Goal: Download file/media

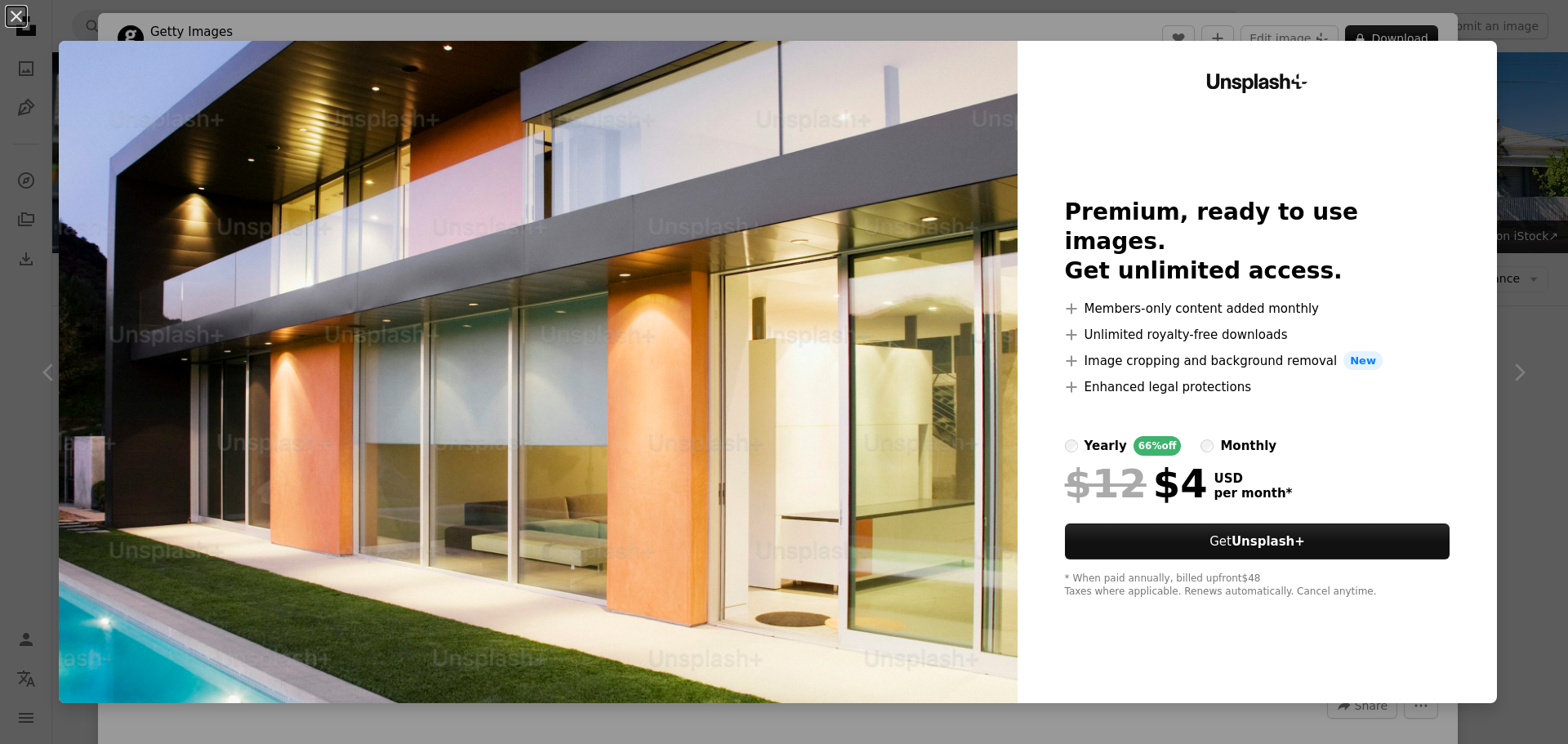
scroll to position [1489, 0]
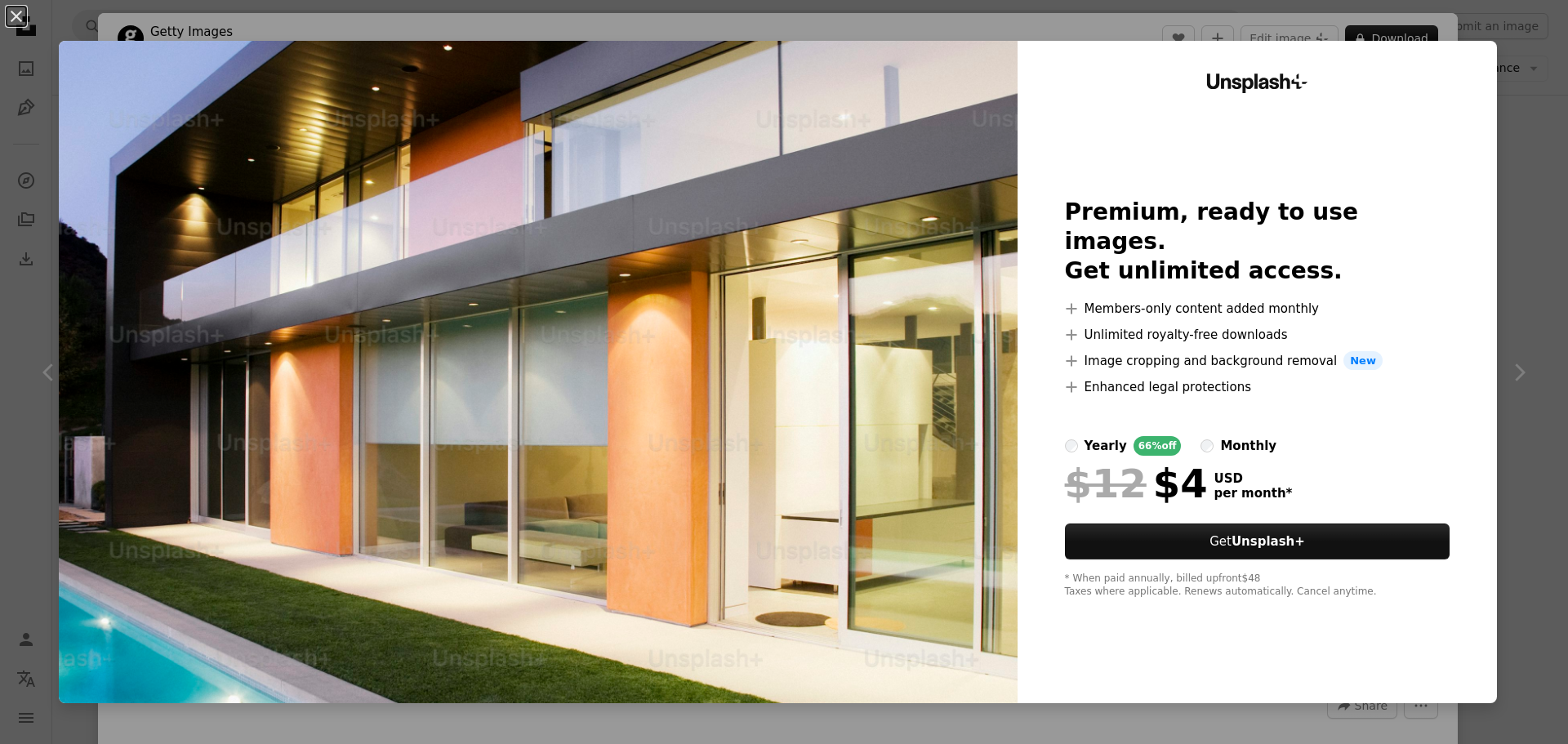
click at [1514, 117] on div "An X shape Unsplash+ Premium, ready to use images. Get unlimited access. A plus…" at bounding box center [784, 372] width 1568 height 744
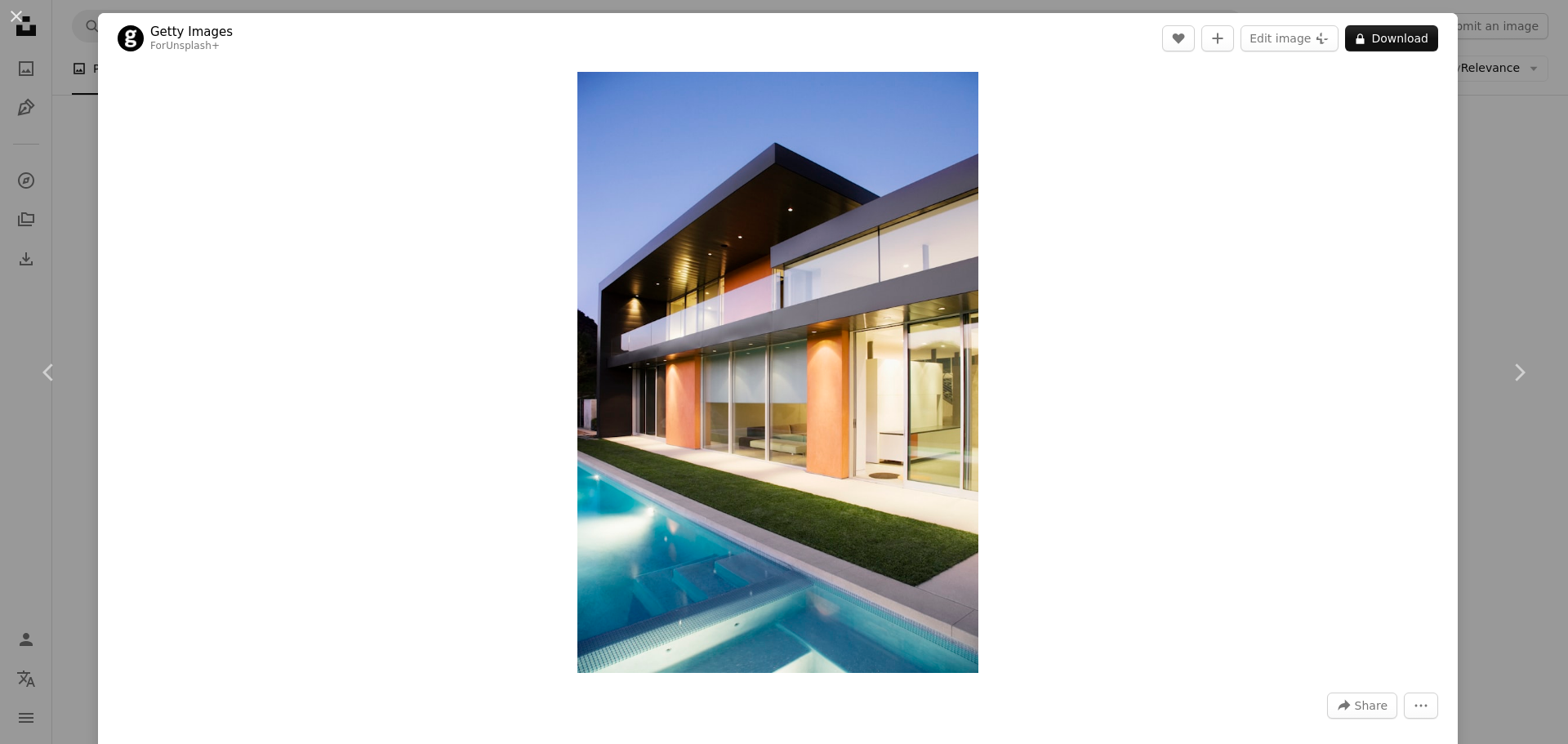
click at [1521, 163] on div "An X shape Chevron left Chevron right Getty Images For Unsplash+ A heart A plus…" at bounding box center [784, 372] width 1568 height 744
